Goal: Find specific page/section

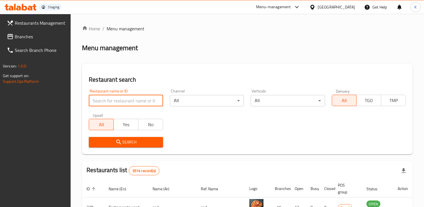
click at [109, 95] on input "search" at bounding box center [126, 100] width 74 height 11
click at [103, 101] on input "search" at bounding box center [126, 100] width 74 height 11
paste input "634275"
type input "634275"
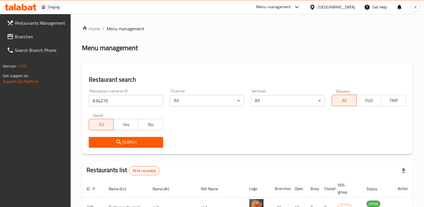
click at [114, 138] on button "Search" at bounding box center [126, 142] width 74 height 11
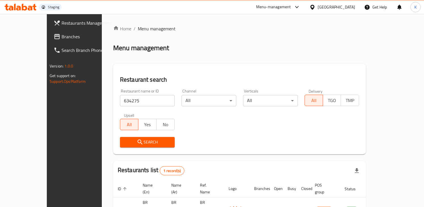
scroll to position [35, 0]
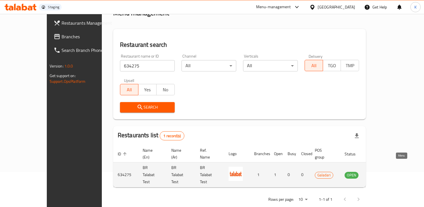
click at [381, 173] on icon "enhanced table" at bounding box center [378, 175] width 6 height 5
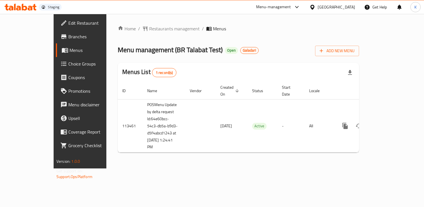
click at [322, 8] on div "[GEOGRAPHIC_DATA]" at bounding box center [336, 7] width 37 height 6
